Goal: Task Accomplishment & Management: Manage account settings

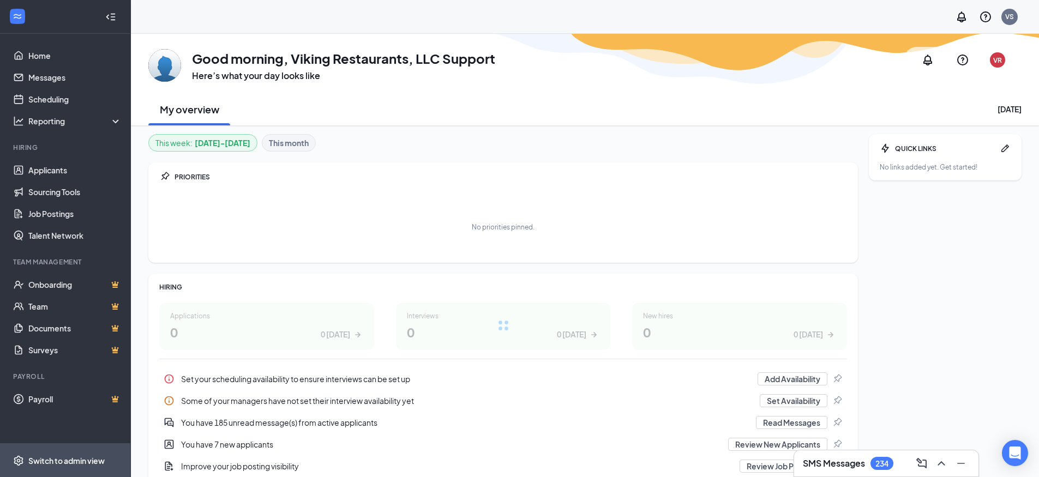
click at [25, 464] on li "Switch to admin view" at bounding box center [65, 460] width 130 height 33
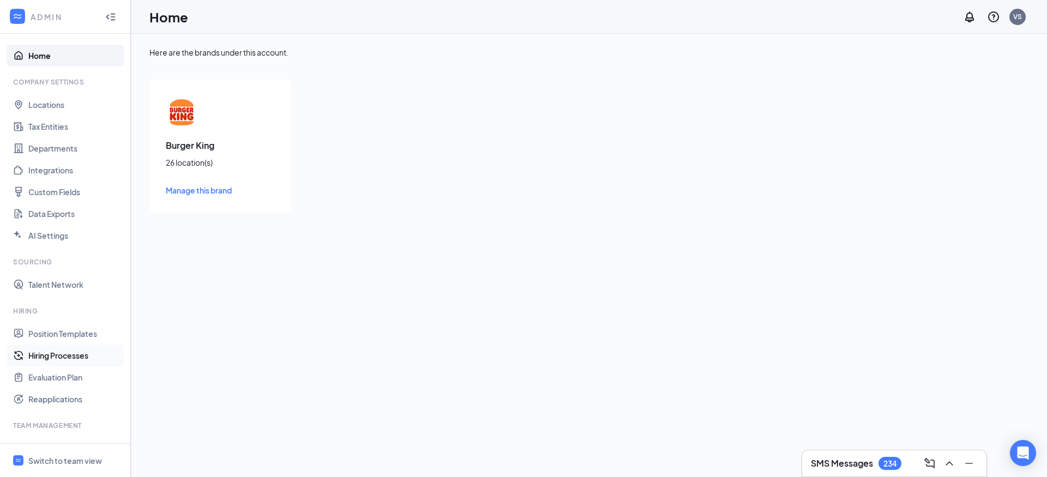
click at [59, 358] on link "Hiring Processes" at bounding box center [74, 356] width 93 height 22
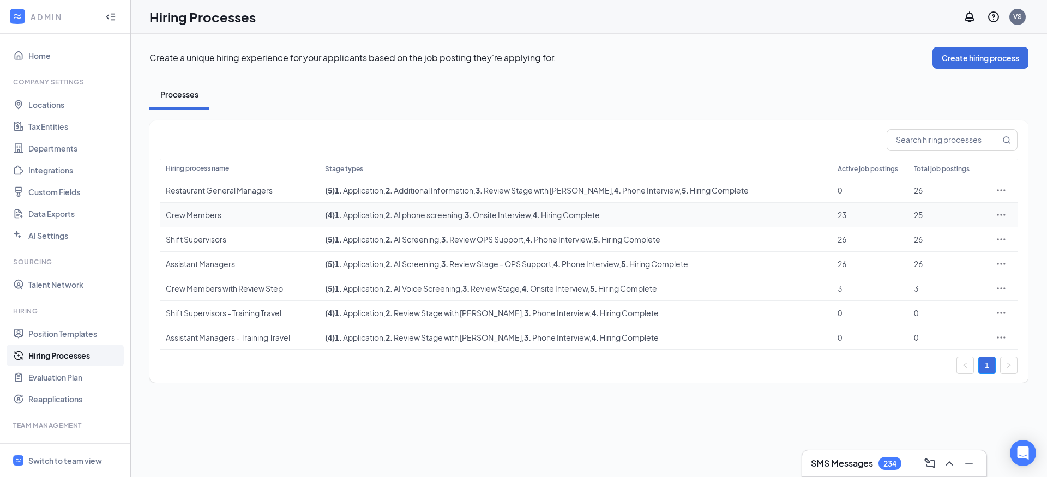
click at [238, 219] on div "Crew Members" at bounding box center [240, 214] width 148 height 11
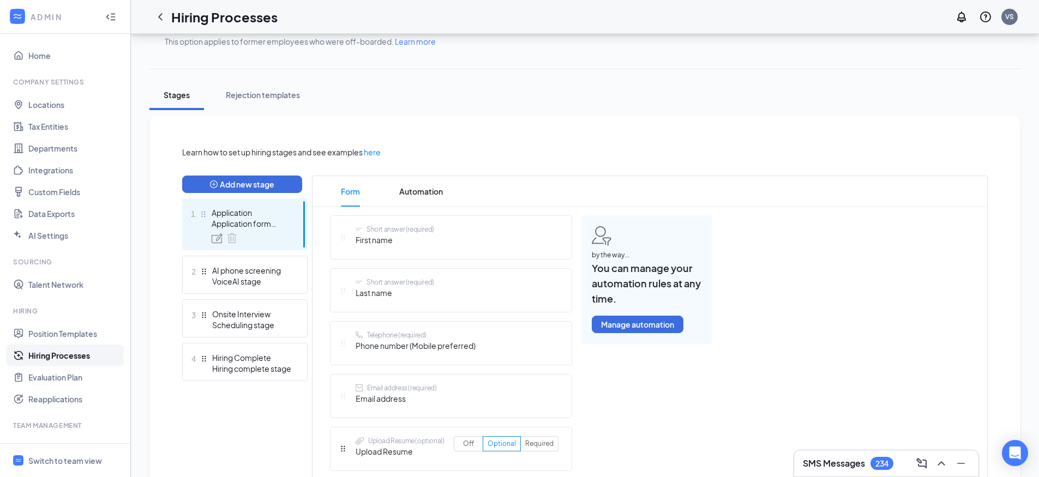
scroll to position [166, 0]
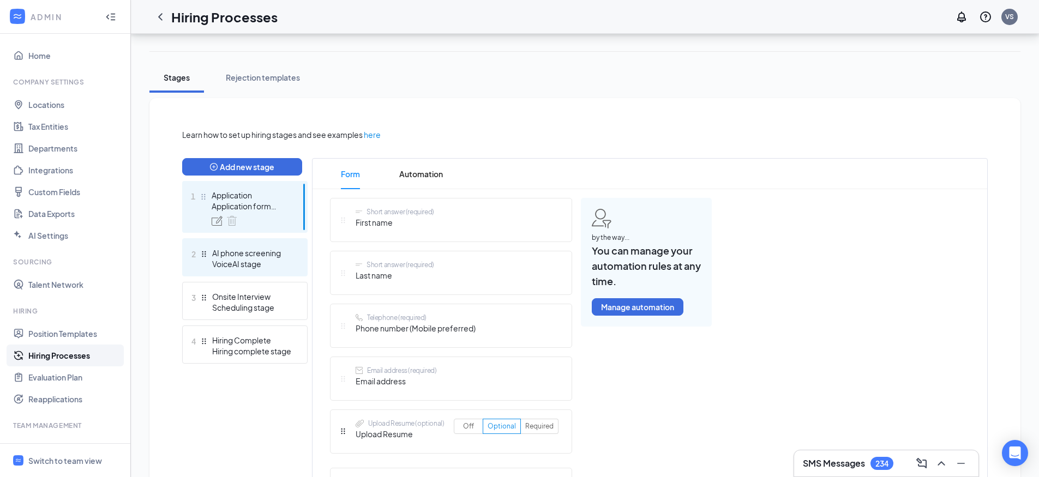
click at [219, 257] on div "AI phone screening" at bounding box center [252, 253] width 80 height 11
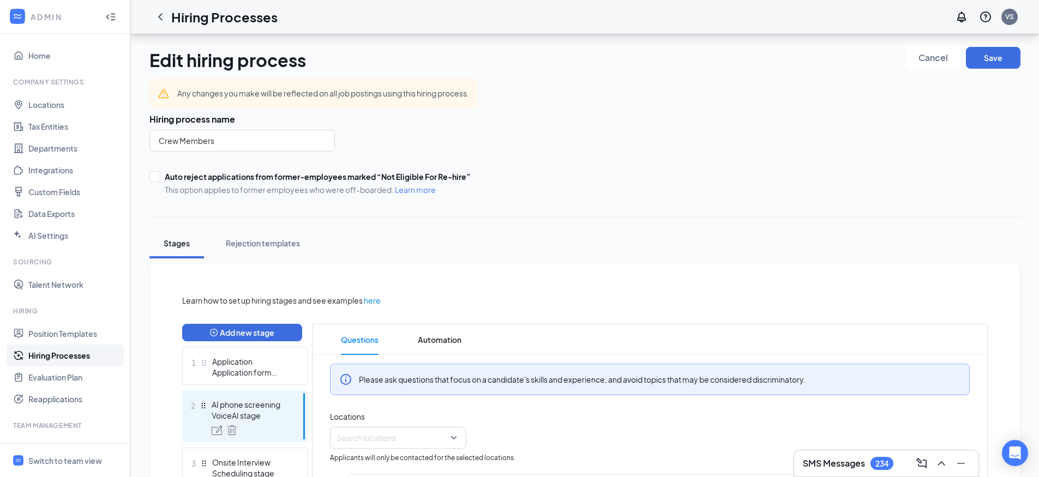
scroll to position [238, 0]
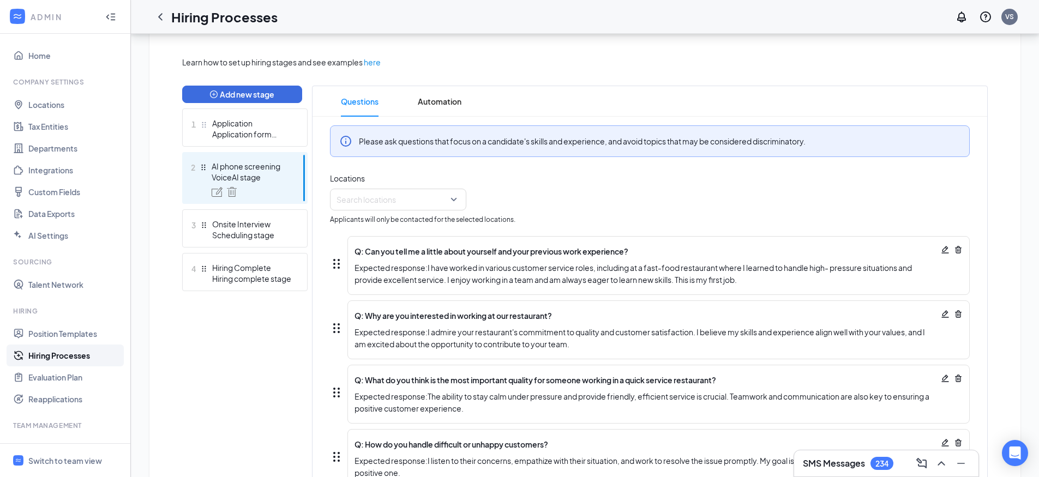
click at [434, 211] on div "Locations Search locations Applicants will only be contacted for the selected l…" at bounding box center [650, 198] width 640 height 53
click at [435, 207] on div at bounding box center [395, 199] width 116 height 17
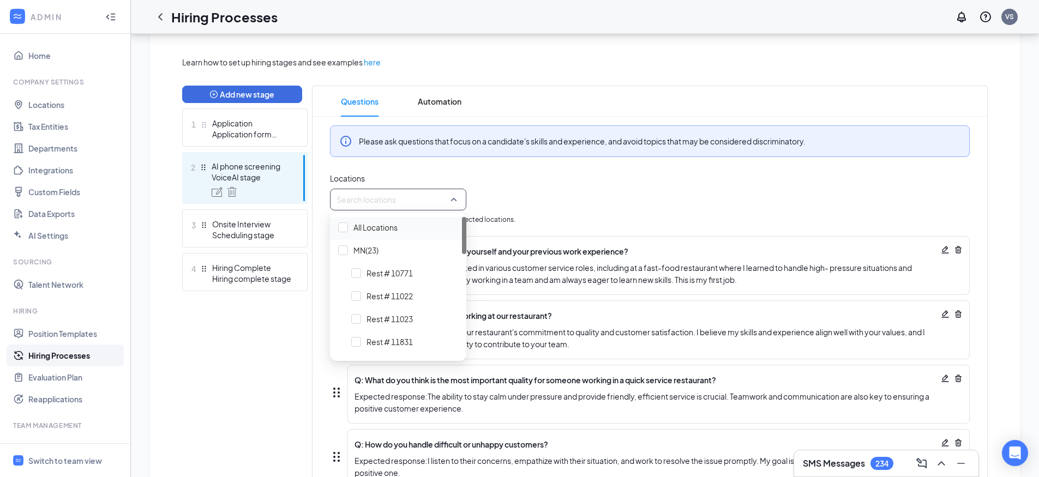
click at [380, 230] on span "All Locations" at bounding box center [375, 227] width 44 height 11
drag, startPoint x: 465, startPoint y: 232, endPoint x: 464, endPoint y: 243, distance: 11.0
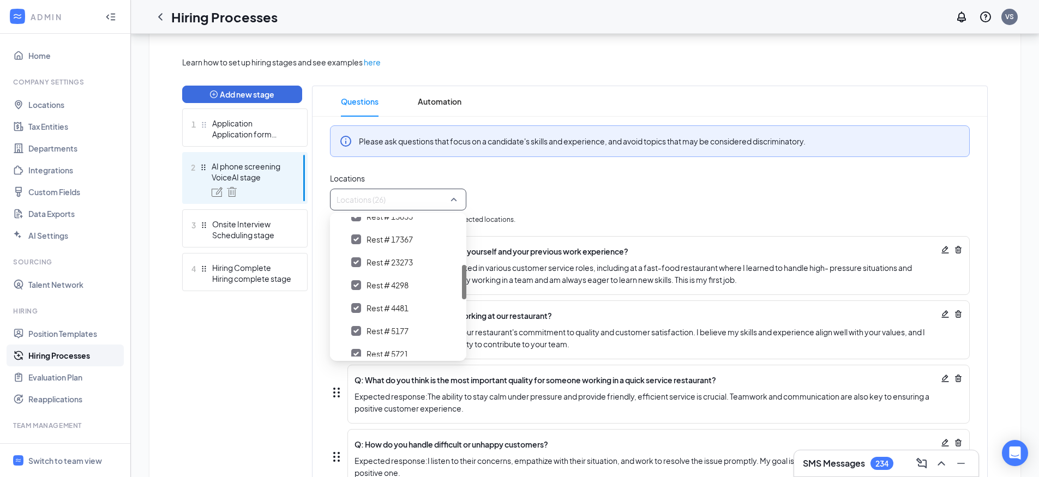
drag, startPoint x: 465, startPoint y: 235, endPoint x: 447, endPoint y: 283, distance: 51.1
click at [447, 283] on div "Rest # 13833 Rest # 17367 Rest # 23273 Rest # 4298 Rest # 4481 Rest # 5177 Rest…" at bounding box center [398, 287] width 136 height 140
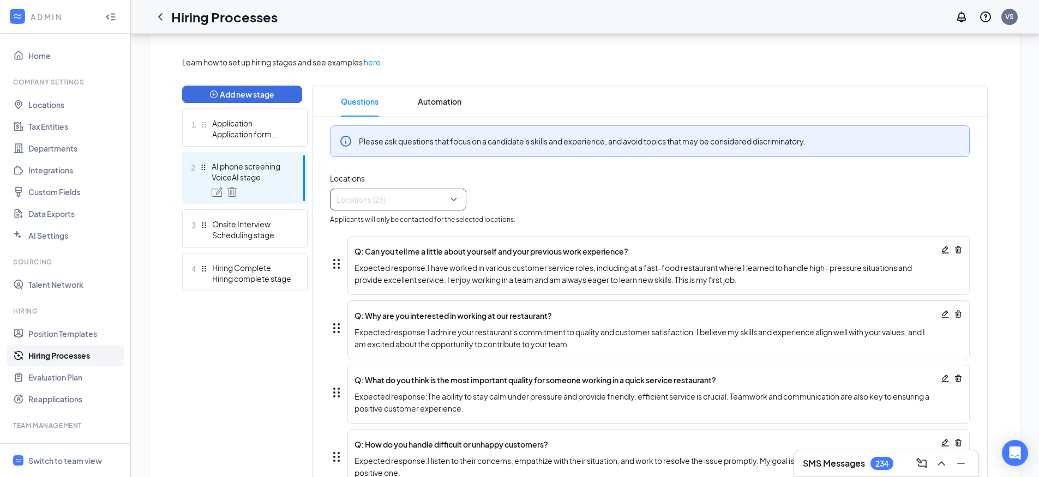
click at [404, 202] on div at bounding box center [395, 199] width 116 height 17
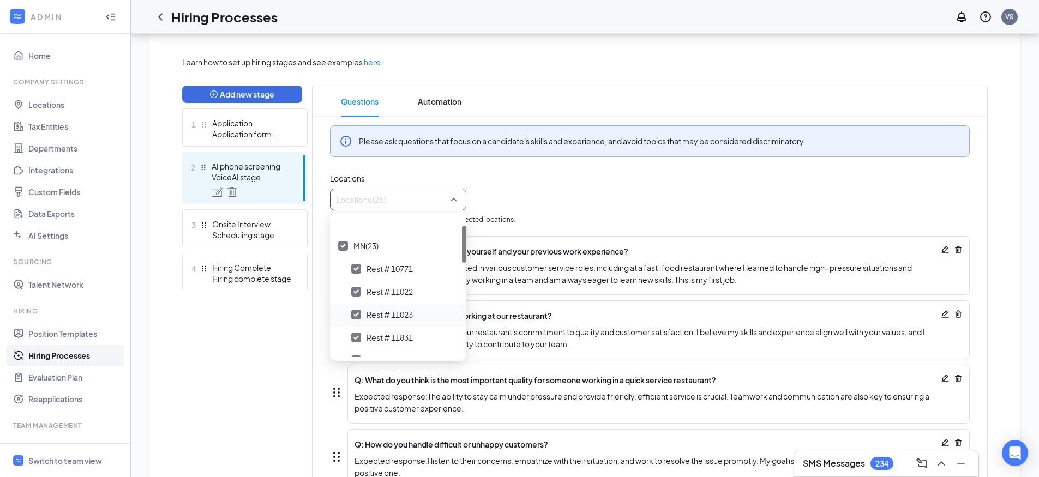
scroll to position [32, 0]
click at [357, 288] on img at bounding box center [355, 287] width 5 height 4
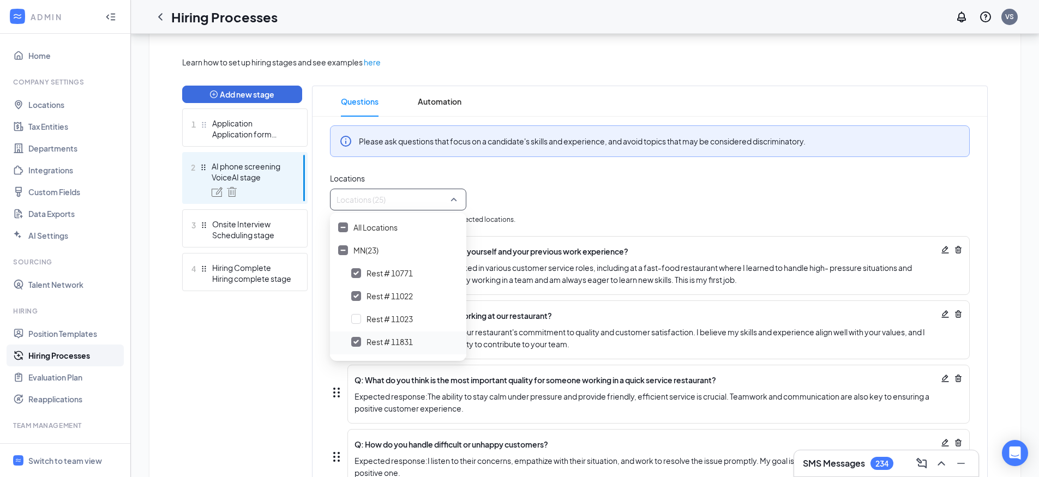
click at [358, 342] on img at bounding box center [355, 342] width 5 height 4
click at [358, 343] on img at bounding box center [355, 342] width 5 height 4
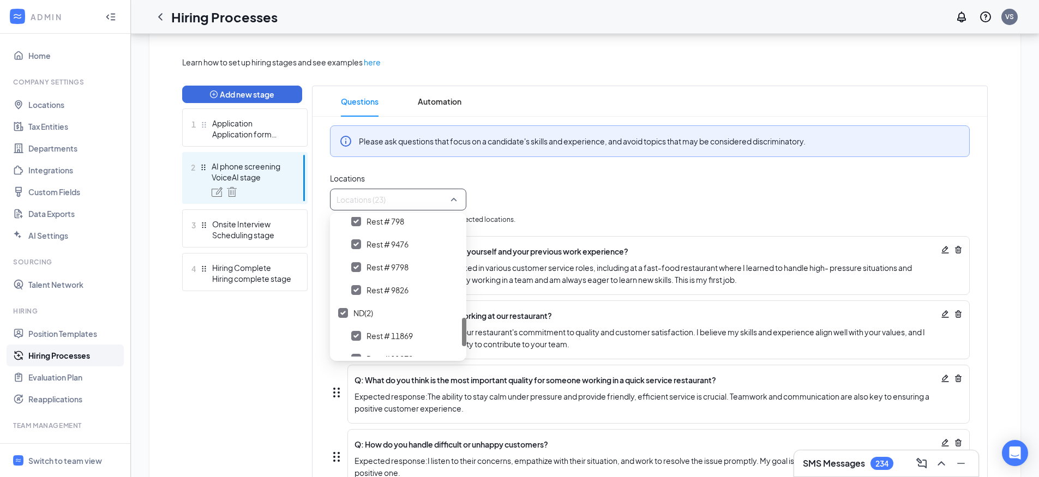
scroll to position [548, 0]
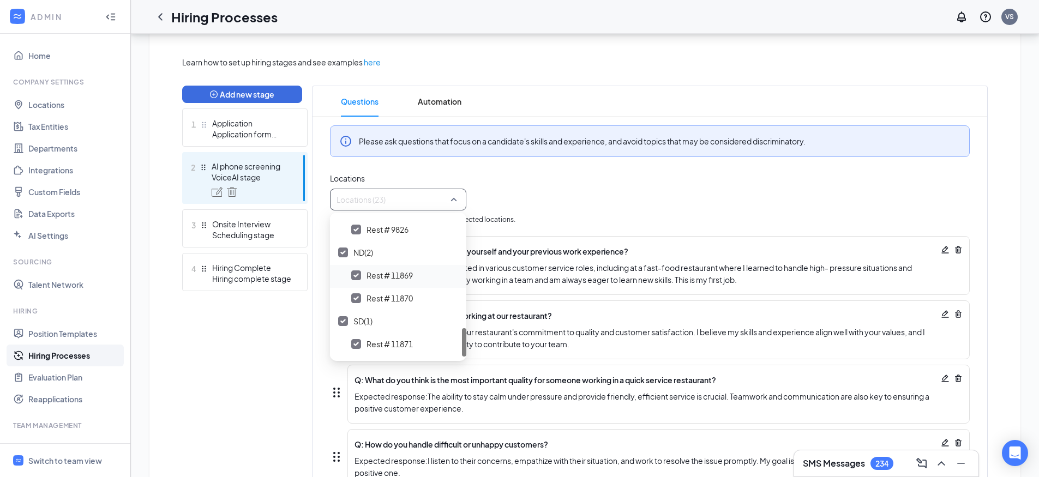
click at [356, 277] on img at bounding box center [355, 275] width 5 height 4
click at [354, 324] on img at bounding box center [355, 324] width 5 height 4
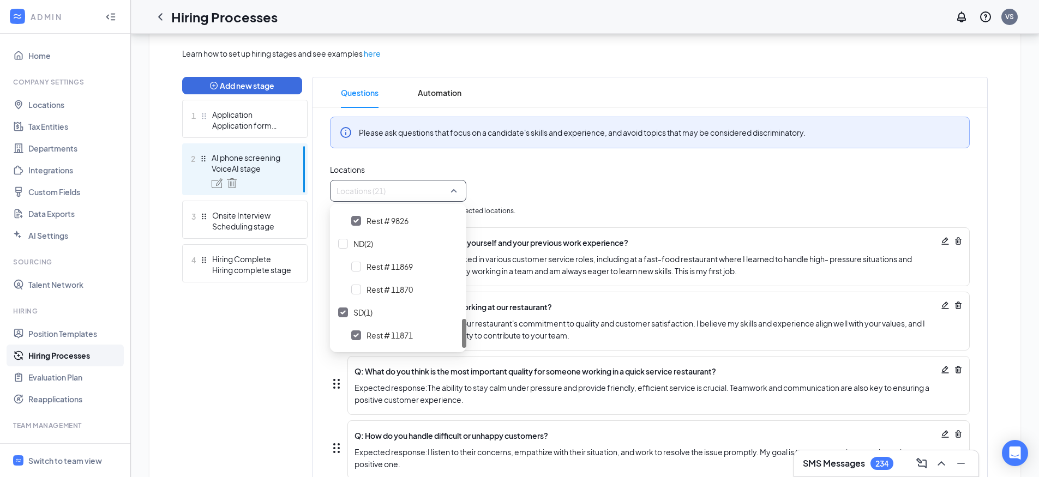
scroll to position [256, 0]
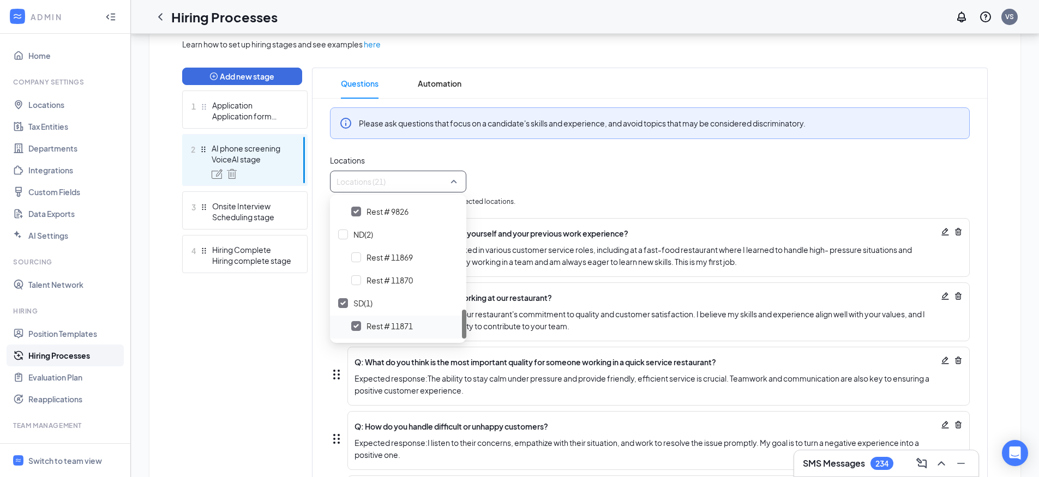
click at [357, 326] on img at bounding box center [355, 326] width 5 height 4
